Goal: Navigation & Orientation: Find specific page/section

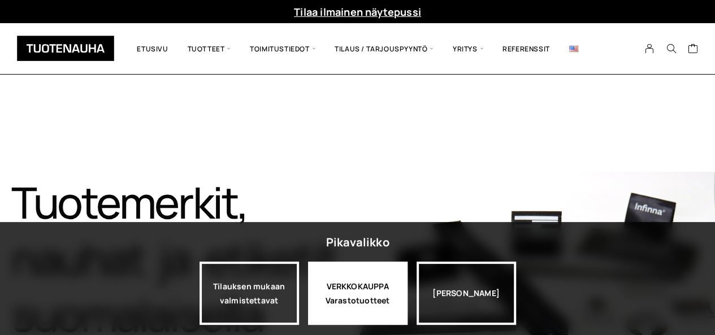
click at [353, 279] on div "VERKKOKAUPPA Varastotuotteet" at bounding box center [357, 293] width 99 height 63
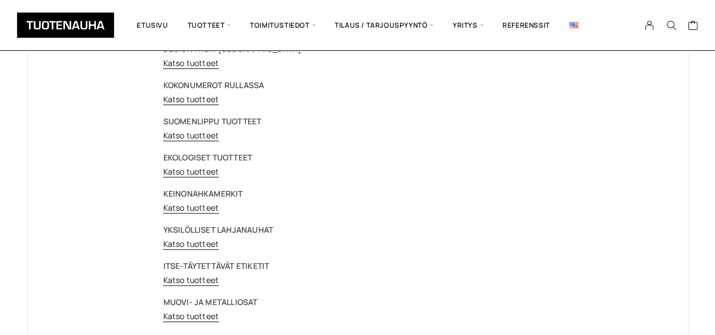
scroll to position [170, 0]
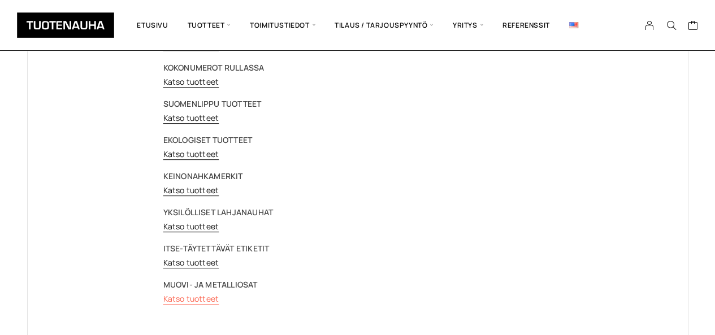
click at [204, 298] on link "Katso tuotteet" at bounding box center [191, 298] width 56 height 11
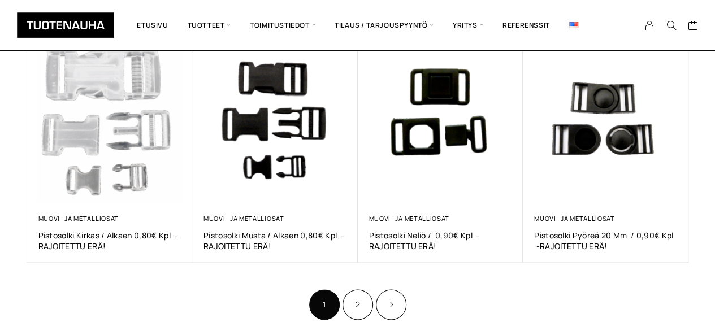
scroll to position [678, 0]
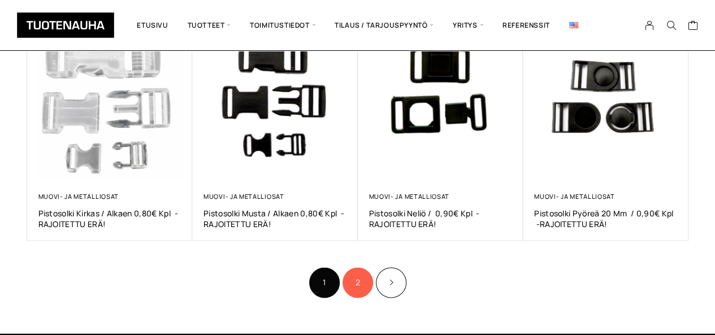
click at [359, 275] on link "2" at bounding box center [357, 282] width 31 height 31
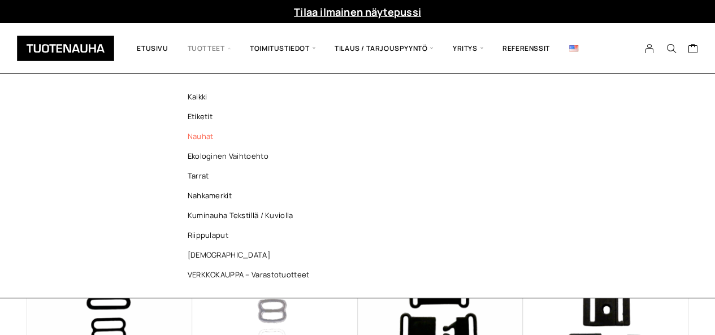
click at [203, 138] on link "Nauhat" at bounding box center [252, 137] width 164 height 20
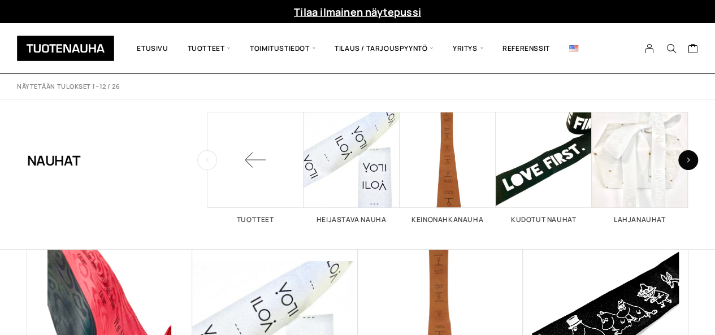
click at [690, 161] on button "button" at bounding box center [688, 160] width 20 height 20
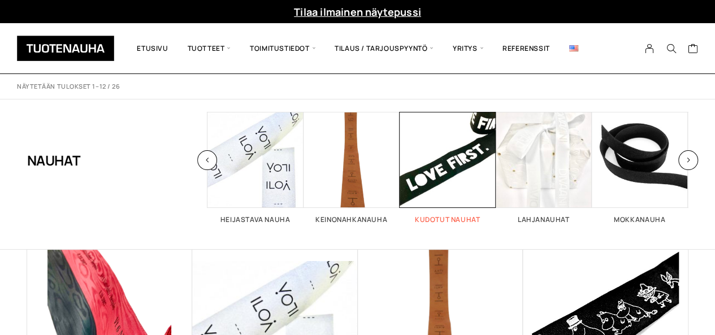
click at [442, 170] on span "Visit product category Kudotut nauhat" at bounding box center [448, 160] width 96 height 96
